Goal: Information Seeking & Learning: Learn about a topic

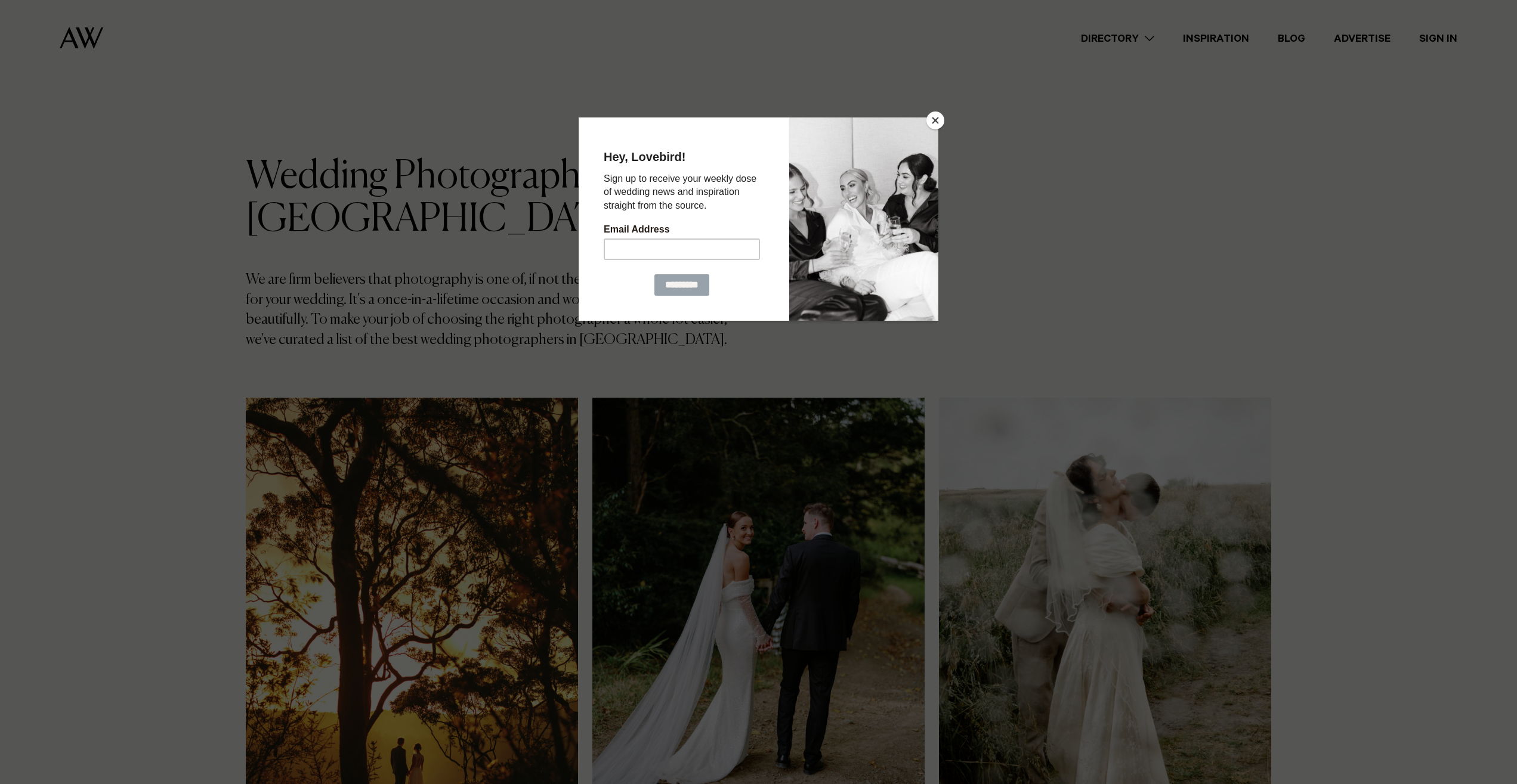
click at [938, 117] on button "Close" at bounding box center [935, 120] width 18 height 18
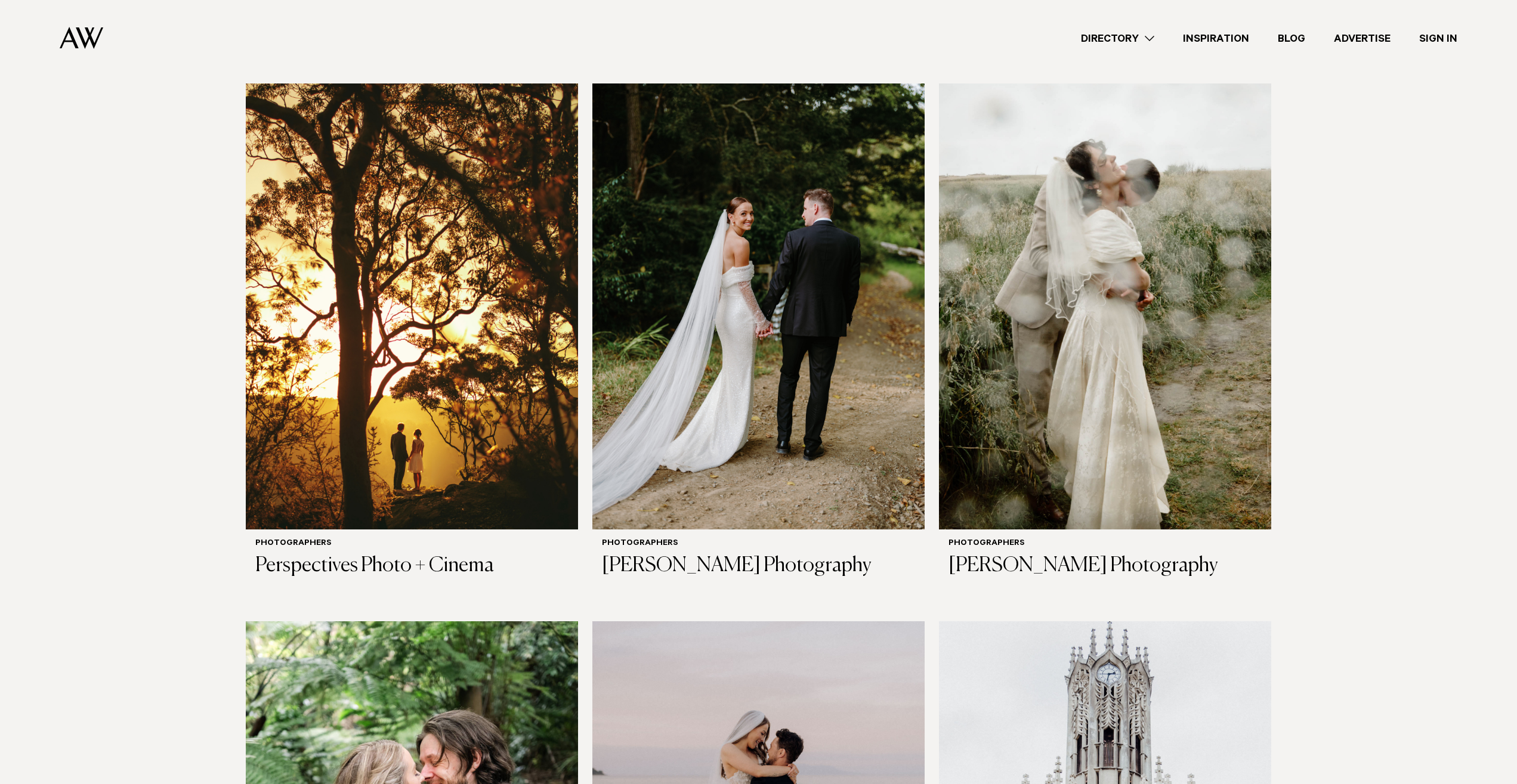
scroll to position [365, 0]
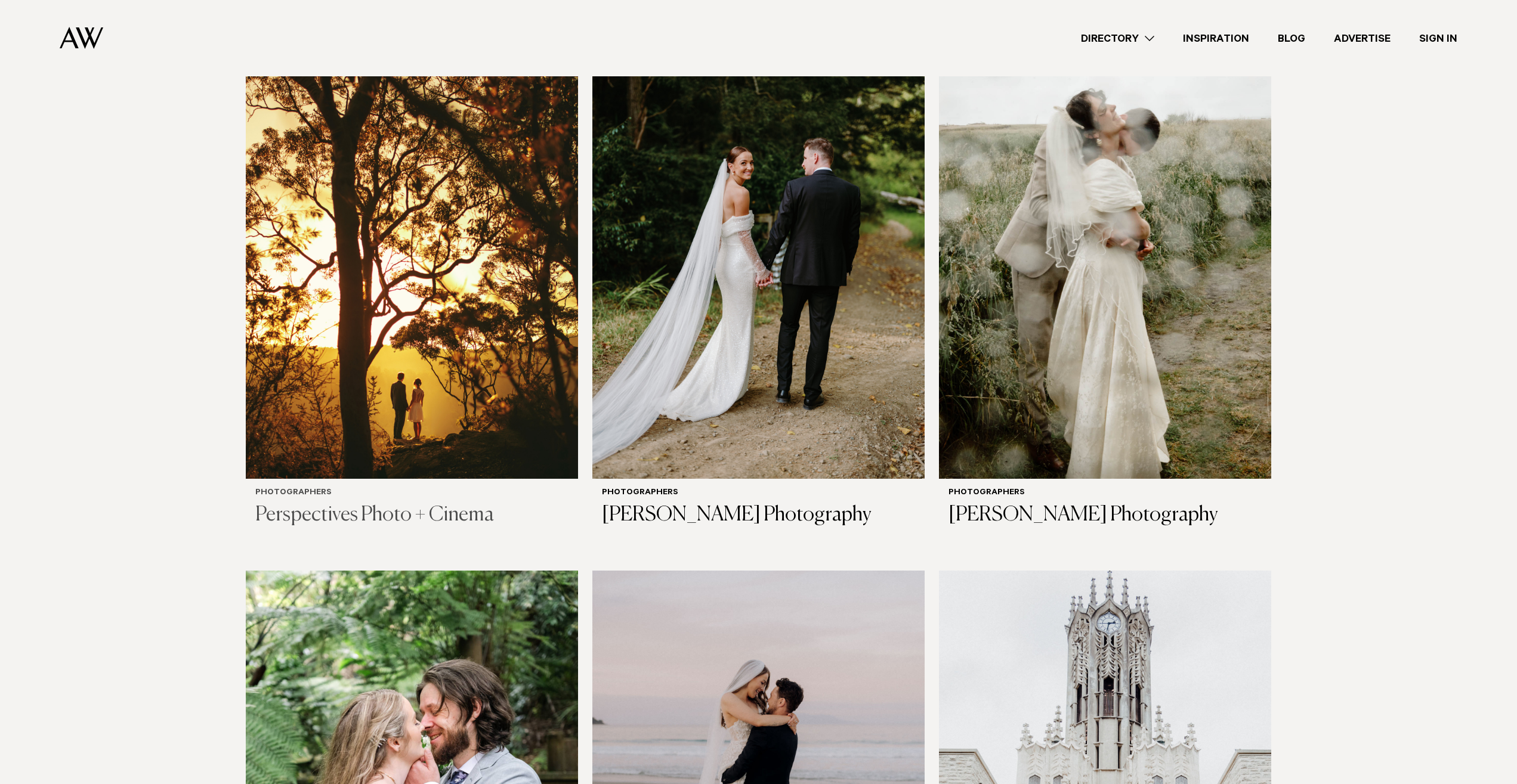
click at [450, 412] on img at bounding box center [411, 256] width 332 height 446
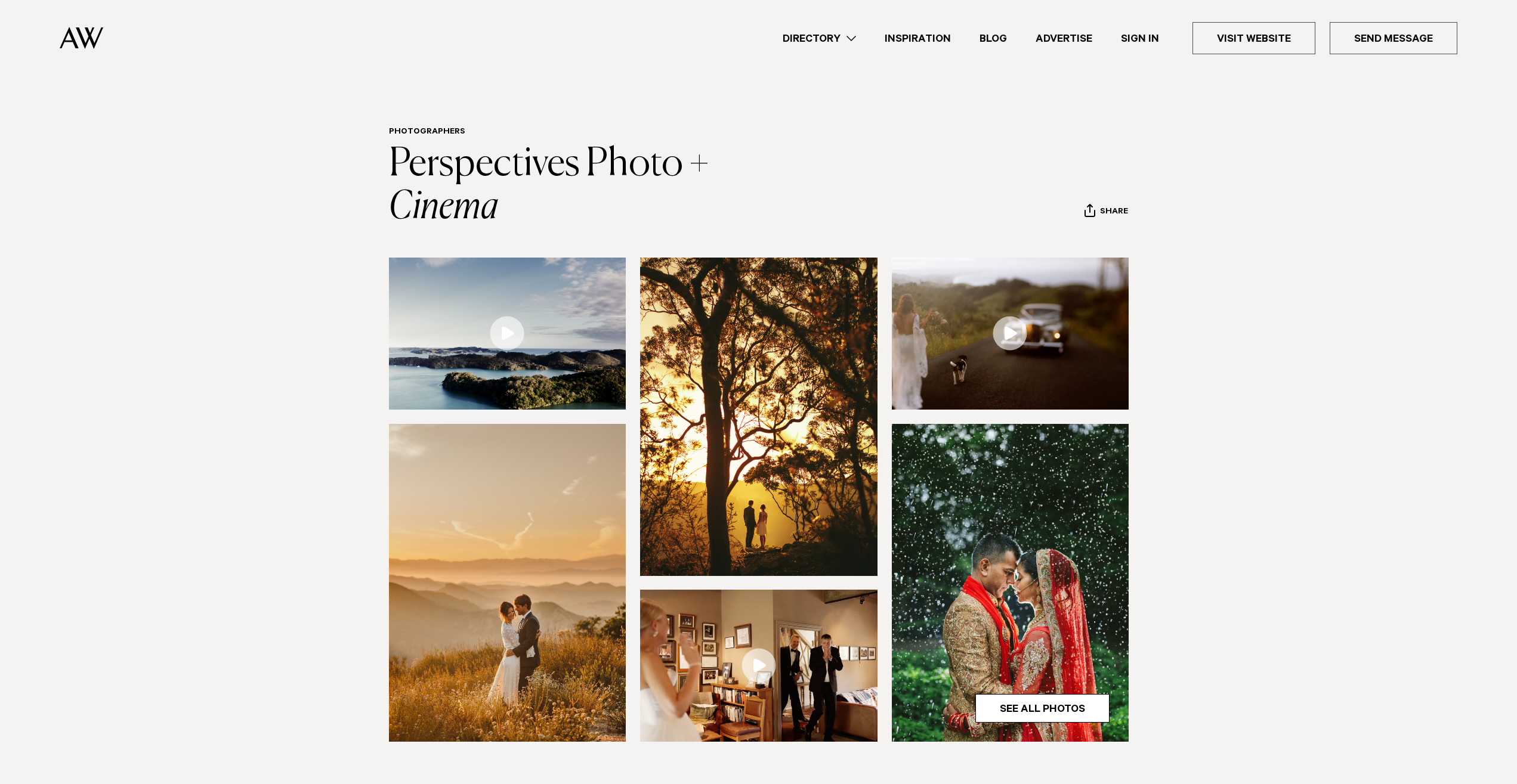
scroll to position [182, 0]
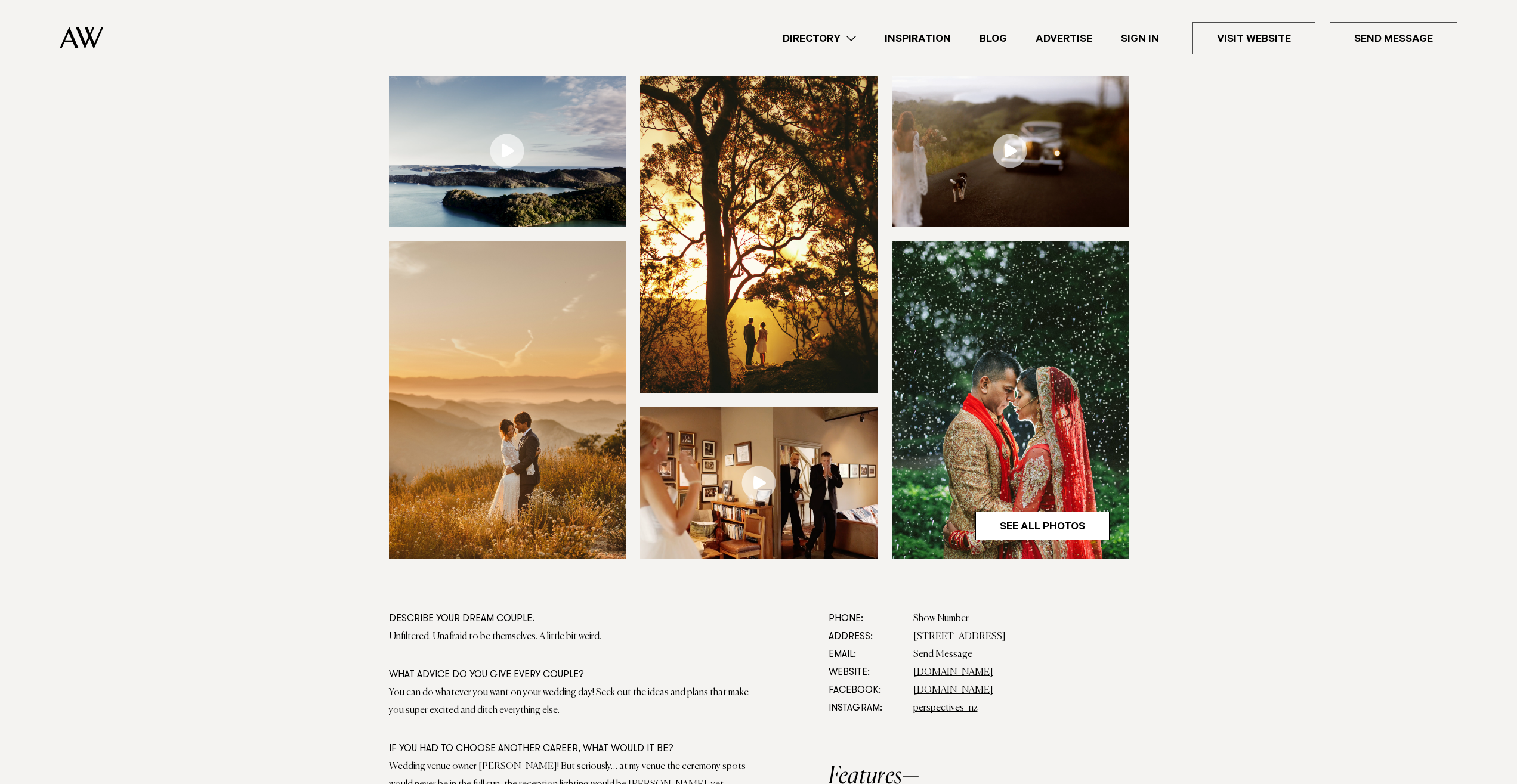
click at [728, 269] on img at bounding box center [759, 234] width 238 height 317
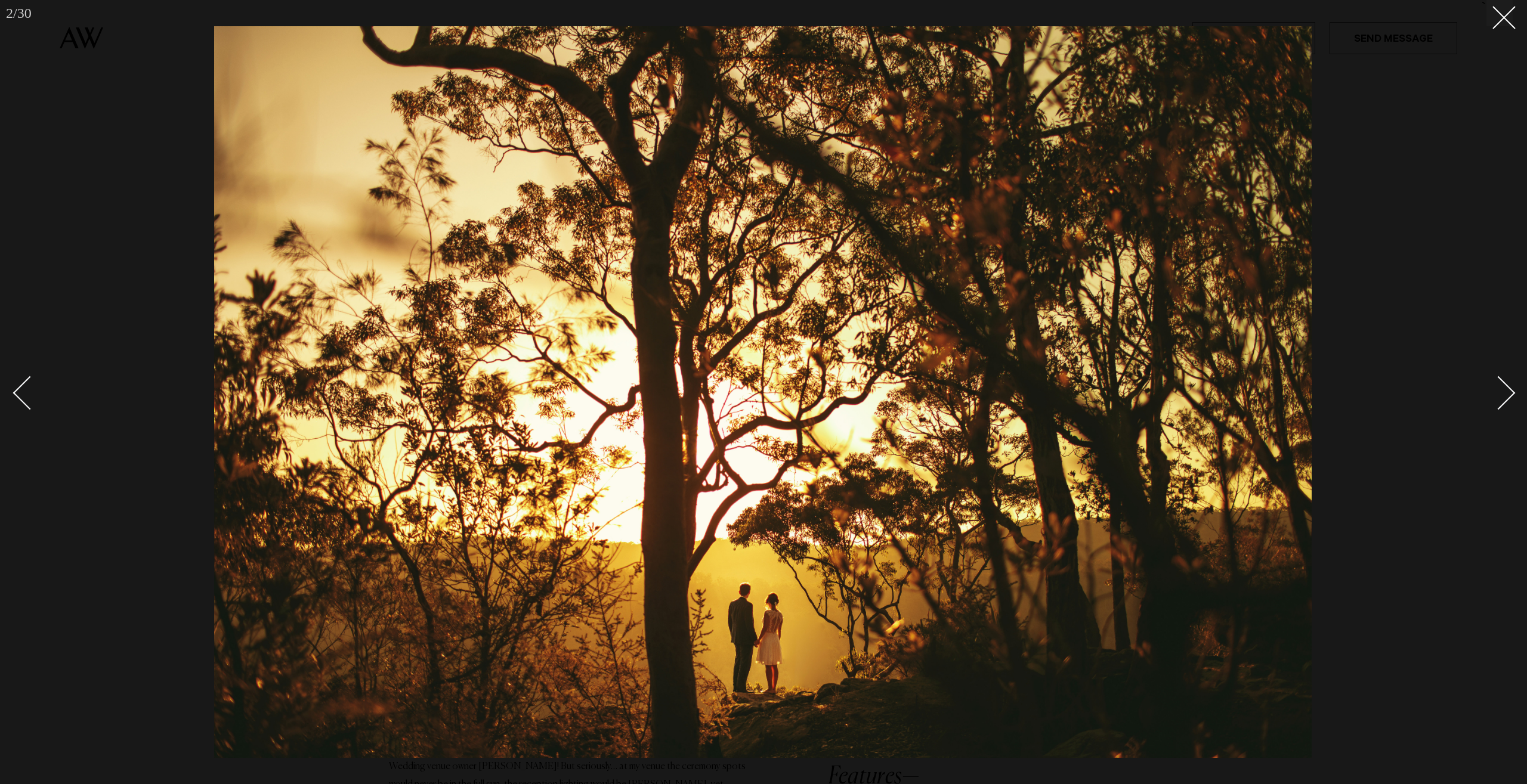
click at [1439, 151] on div at bounding box center [763, 392] width 1527 height 784
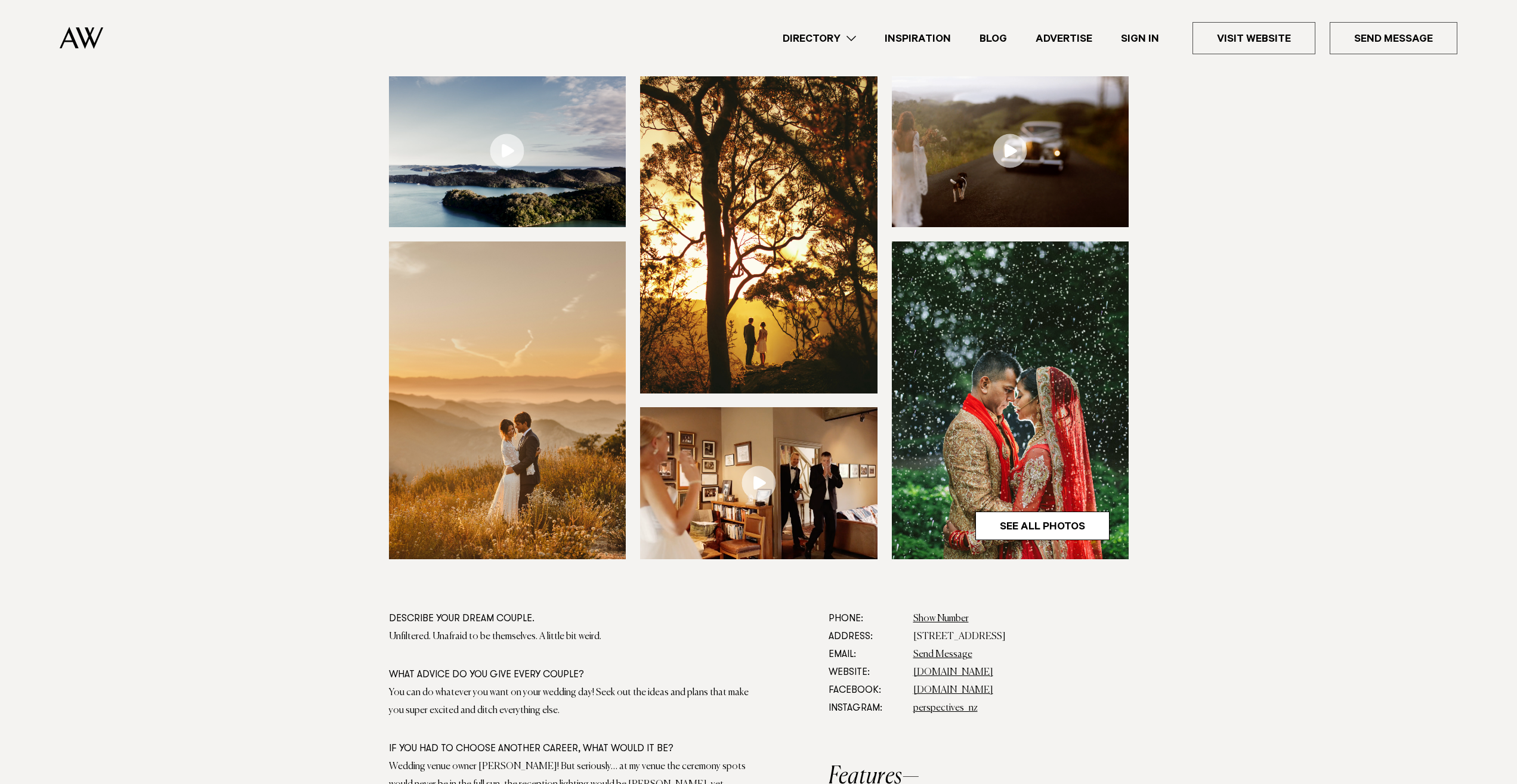
click at [1349, 529] on section at bounding box center [758, 343] width 1517 height 535
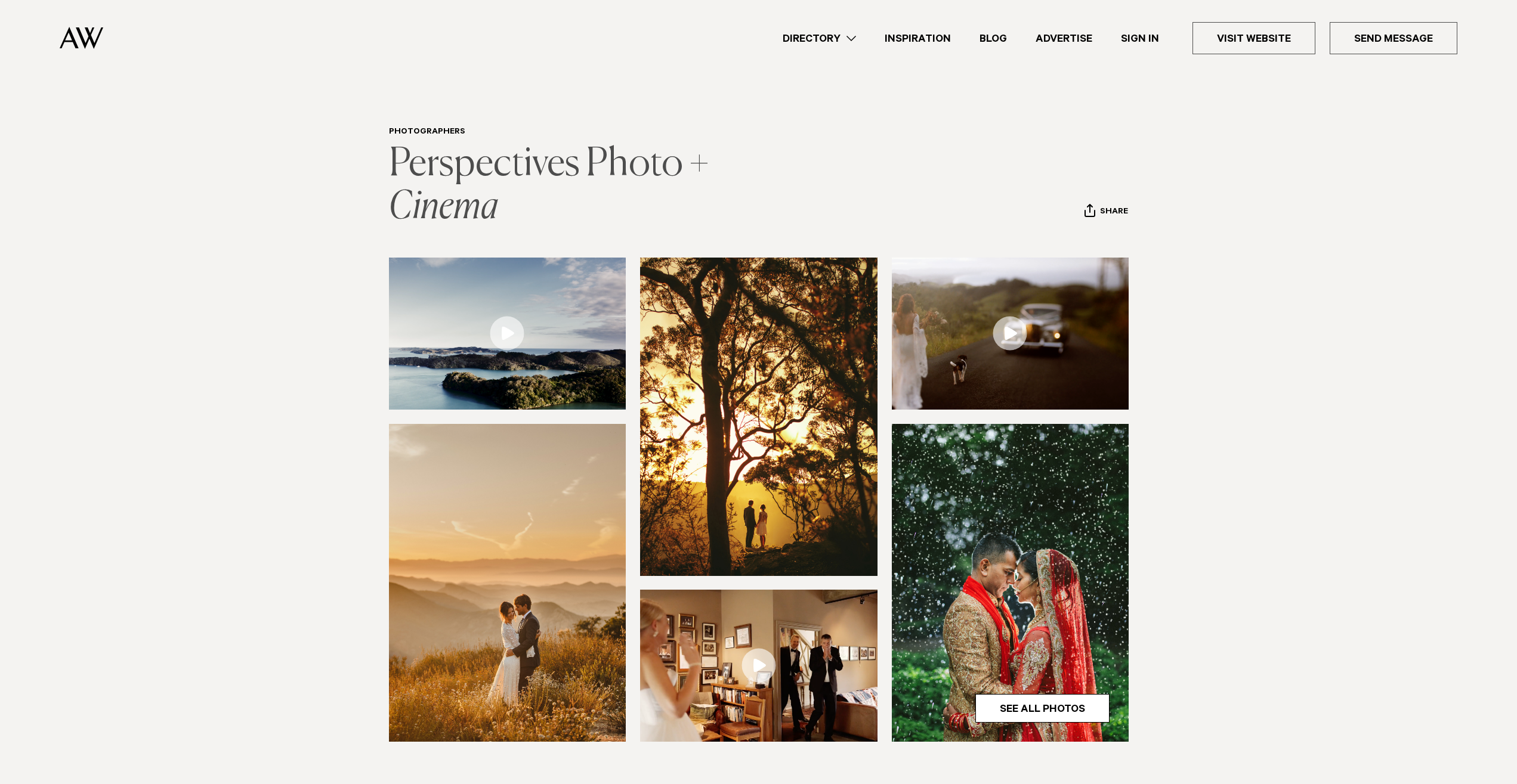
click at [486, 190] on link "Perspectives Photo + Cinema" at bounding box center [552, 186] width 326 height 81
